Goal: Task Accomplishment & Management: Use online tool/utility

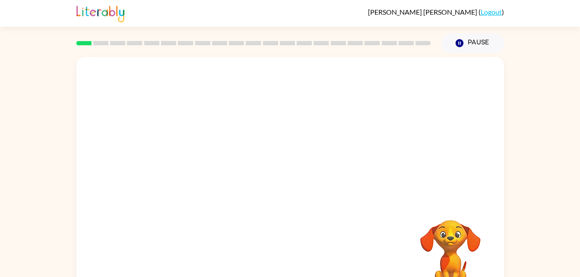
scroll to position [26, 0]
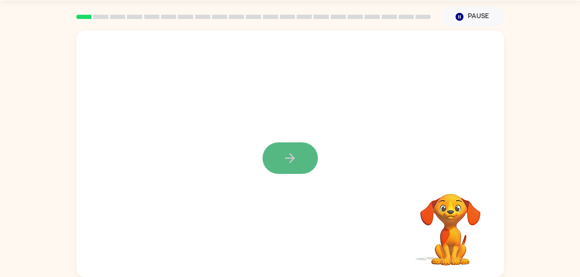
click at [276, 163] on button "button" at bounding box center [290, 159] width 55 height 32
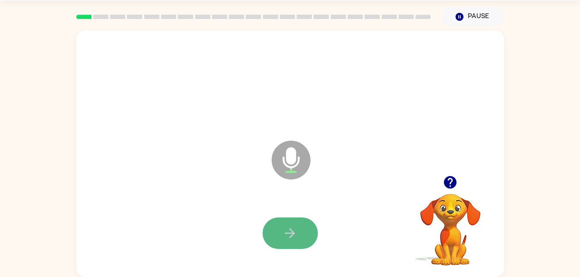
click at [297, 245] on button "button" at bounding box center [290, 234] width 55 height 32
click at [293, 227] on icon "button" at bounding box center [290, 233] width 15 height 15
click at [293, 236] on icon "button" at bounding box center [290, 233] width 15 height 15
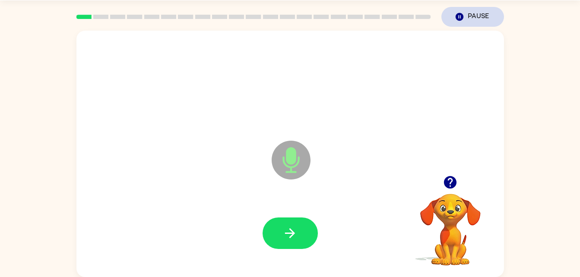
click at [469, 15] on button "Pause Pause" at bounding box center [473, 17] width 63 height 20
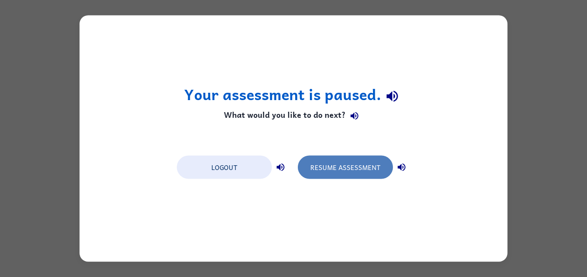
click at [360, 159] on button "Resume Assessment" at bounding box center [345, 167] width 95 height 23
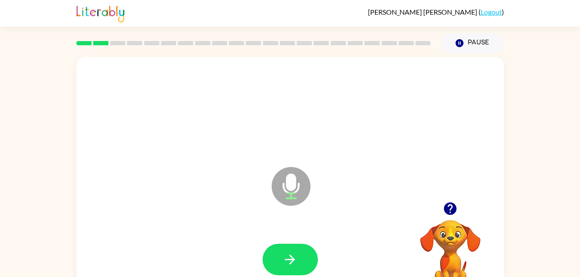
drag, startPoint x: 283, startPoint y: 256, endPoint x: 478, endPoint y: 125, distance: 234.8
click at [478, 125] on div at bounding box center [290, 109] width 411 height 71
click at [283, 262] on icon "button" at bounding box center [290, 259] width 15 height 15
click at [290, 244] on button "button" at bounding box center [290, 260] width 55 height 32
click at [294, 249] on button "button" at bounding box center [290, 260] width 55 height 32
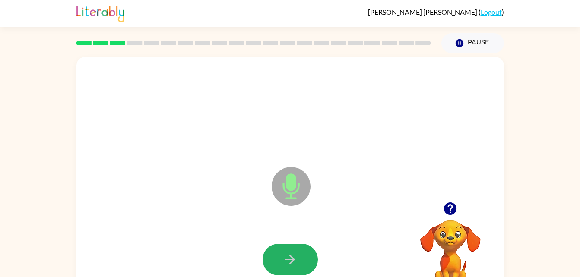
click at [294, 249] on button "button" at bounding box center [290, 260] width 55 height 32
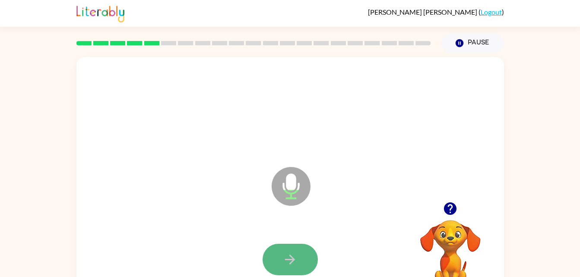
click at [295, 249] on button "button" at bounding box center [290, 260] width 55 height 32
click at [298, 261] on button "button" at bounding box center [290, 260] width 55 height 32
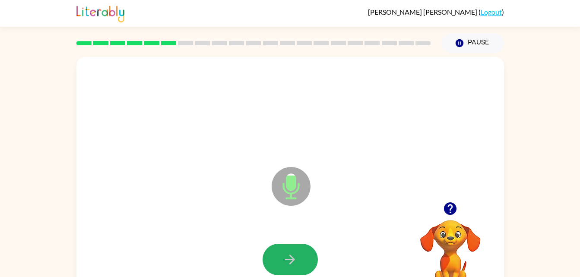
click at [298, 261] on button "button" at bounding box center [290, 260] width 55 height 32
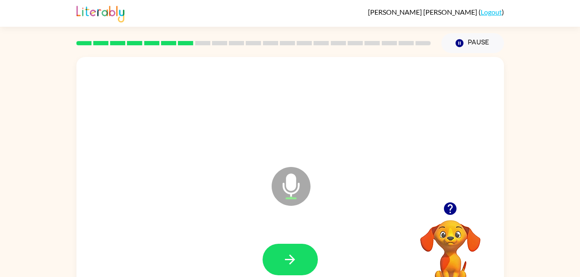
drag, startPoint x: 298, startPoint y: 261, endPoint x: 197, endPoint y: 236, distance: 104.3
click at [197, 236] on div at bounding box center [290, 260] width 411 height 71
click at [294, 266] on icon "button" at bounding box center [290, 259] width 15 height 15
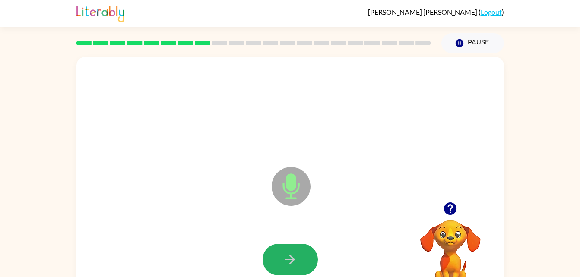
click at [294, 266] on icon "button" at bounding box center [290, 259] width 15 height 15
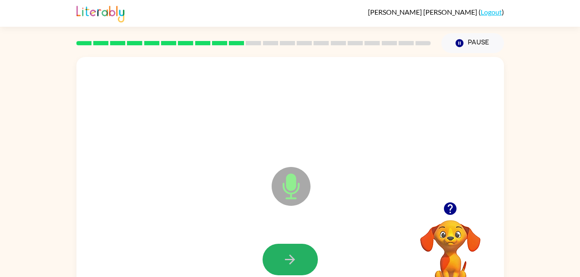
click at [294, 266] on icon "button" at bounding box center [290, 259] width 15 height 15
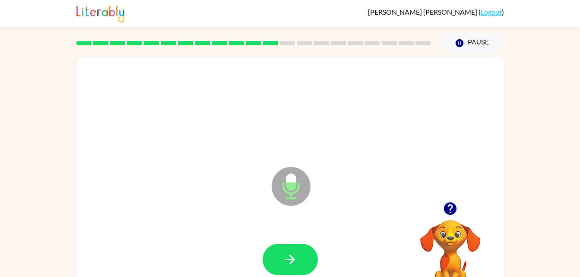
click at [294, 266] on icon "button" at bounding box center [290, 259] width 15 height 15
click at [298, 264] on button "button" at bounding box center [290, 260] width 55 height 32
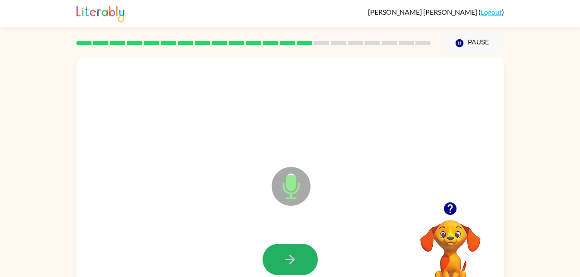
click at [298, 264] on button "button" at bounding box center [290, 260] width 55 height 32
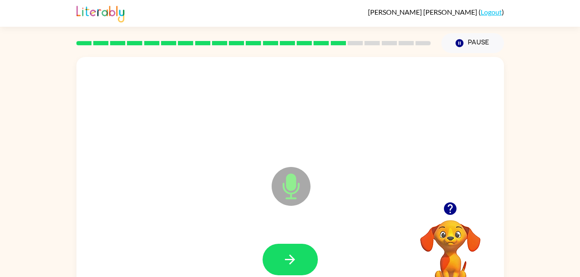
click at [298, 264] on button "button" at bounding box center [290, 260] width 55 height 32
click at [310, 251] on button "button" at bounding box center [290, 260] width 55 height 32
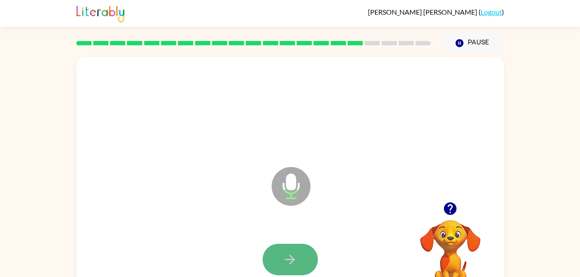
click at [286, 271] on button "button" at bounding box center [290, 260] width 55 height 32
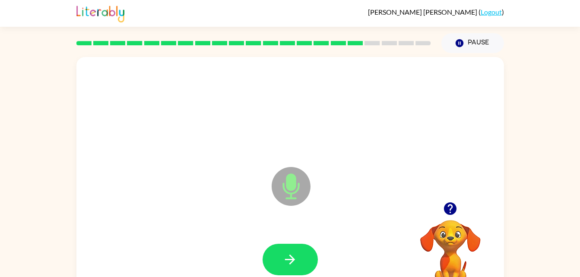
click at [286, 271] on button "button" at bounding box center [290, 260] width 55 height 32
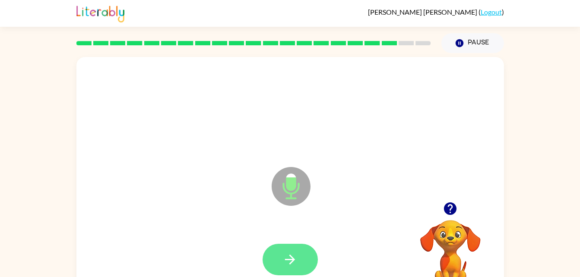
click at [286, 268] on button "button" at bounding box center [290, 260] width 55 height 32
click at [286, 266] on icon "button" at bounding box center [290, 259] width 15 height 15
drag, startPoint x: 286, startPoint y: 266, endPoint x: 198, endPoint y: 213, distance: 101.8
click at [198, 213] on div "Microphone The Microphone is here when it is your turn to talk" at bounding box center [290, 180] width 428 height 247
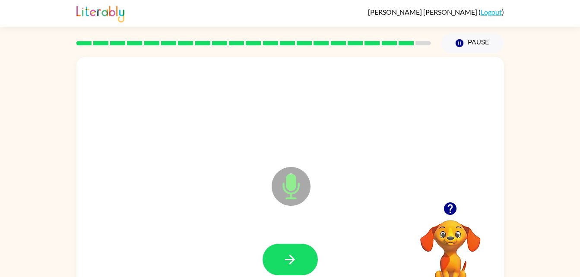
click at [284, 241] on div at bounding box center [290, 260] width 411 height 71
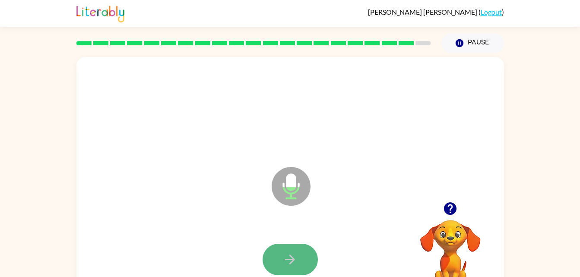
click at [285, 261] on icon "button" at bounding box center [290, 259] width 15 height 15
